Goal: Task Accomplishment & Management: Use online tool/utility

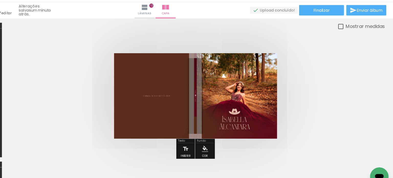
click at [325, 79] on quentale-cover at bounding box center [219, 95] width 294 height 76
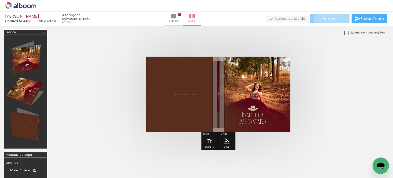
click at [334, 19] on span "Finalizar" at bounding box center [330, 19] width 14 height 4
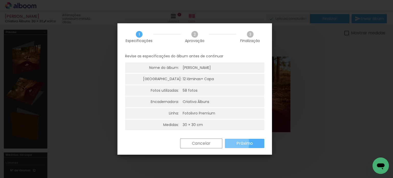
click at [233, 143] on paper-button "Próximo" at bounding box center [244, 143] width 39 height 9
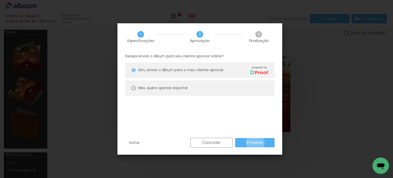
click at [0, 0] on slot "Próximo" at bounding box center [0, 0] width 0 height 0
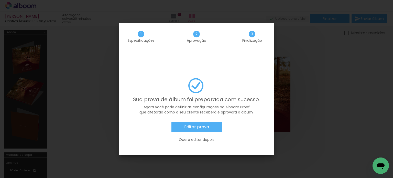
scroll to position [0, 1543]
click at [187, 122] on paper-button "Editar prova" at bounding box center [197, 127] width 50 height 10
